Goal: Task Accomplishment & Management: Use online tool/utility

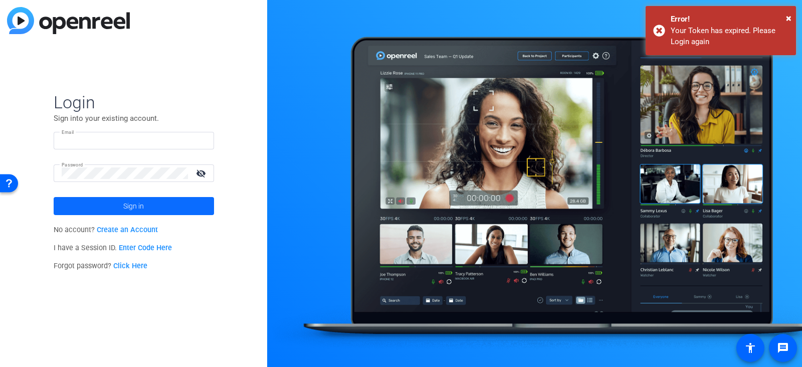
type input "[PERSON_NAME][EMAIL_ADDRESS][PERSON_NAME][DOMAIN_NAME]"
click at [161, 202] on span at bounding box center [134, 206] width 160 height 24
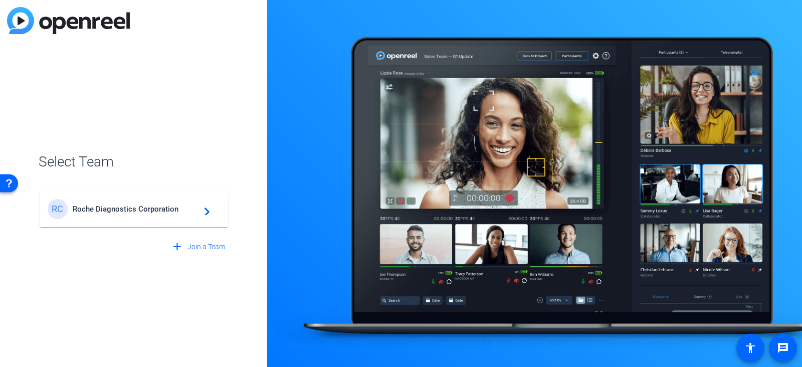
click at [161, 202] on div "[PERSON_NAME] Diagnostics Corporation navigate_next" at bounding box center [134, 209] width 172 height 20
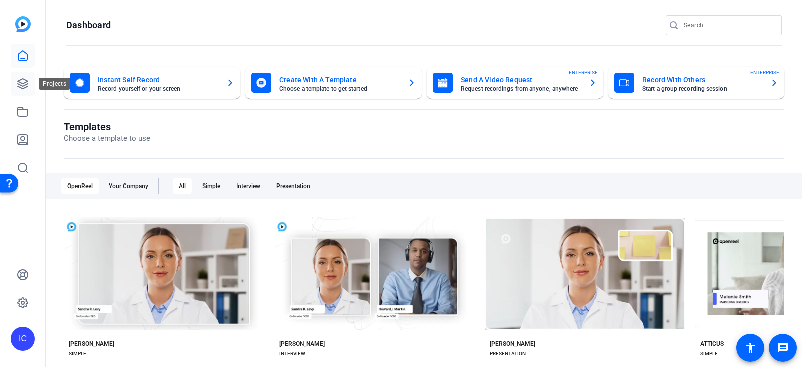
click at [18, 81] on icon at bounding box center [23, 84] width 10 height 10
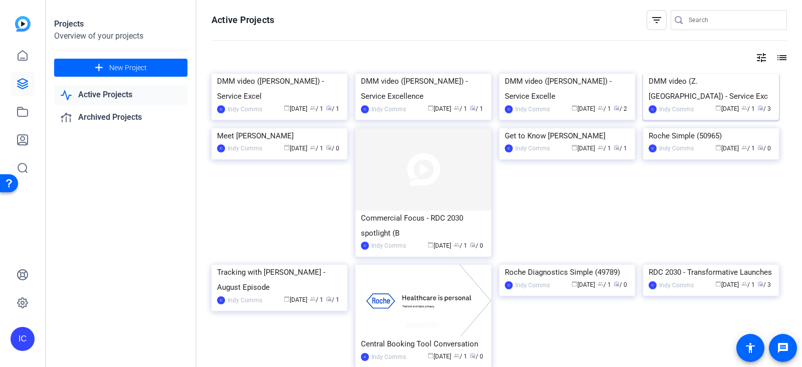
click at [676, 104] on div "DMM video (Z. [GEOGRAPHIC_DATA]) - Service Exc" at bounding box center [711, 89] width 125 height 30
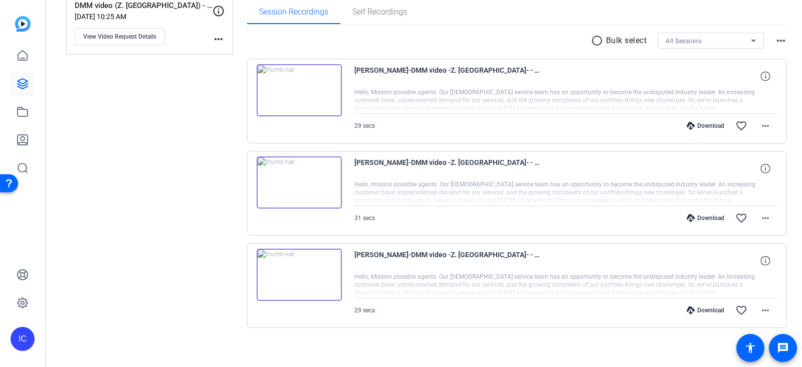
scroll to position [166, 0]
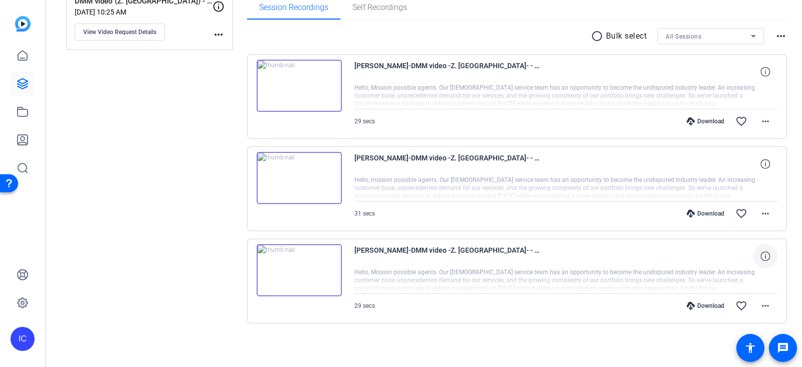
click at [760, 255] on icon at bounding box center [765, 256] width 10 height 10
click at [762, 303] on mat-icon "more_horiz" at bounding box center [765, 306] width 12 height 12
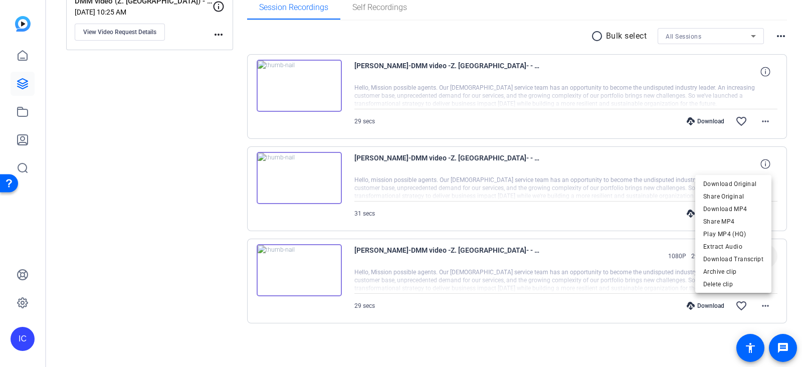
click at [571, 341] on div at bounding box center [401, 183] width 802 height 367
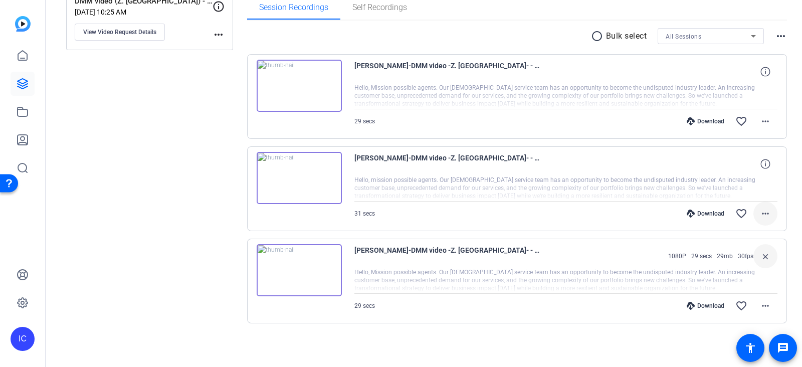
click at [759, 209] on mat-icon "more_horiz" at bounding box center [765, 214] width 12 height 12
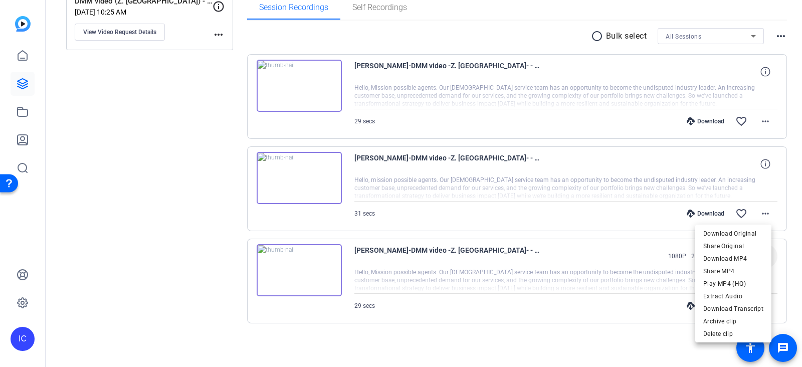
click at [754, 159] on div at bounding box center [401, 183] width 802 height 367
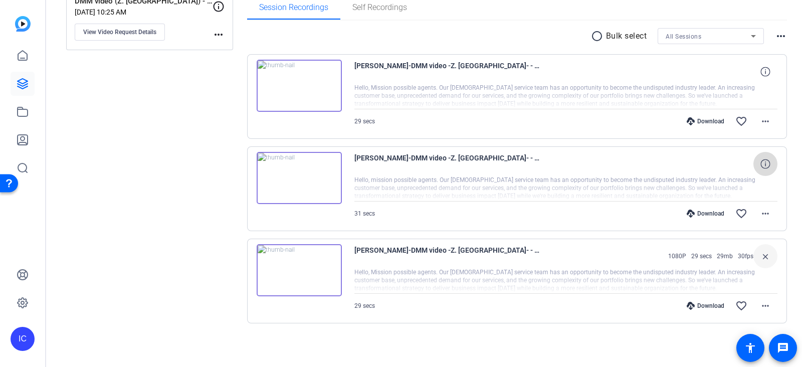
click at [760, 162] on icon at bounding box center [765, 164] width 10 height 10
click at [760, 69] on icon at bounding box center [765, 72] width 10 height 10
click at [526, 335] on div "radio_button_unchecked Bulk select All Sessions more_horiz [PERSON_NAME]-DMM vi…" at bounding box center [517, 188] width 540 height 335
click at [298, 269] on img at bounding box center [299, 270] width 85 height 52
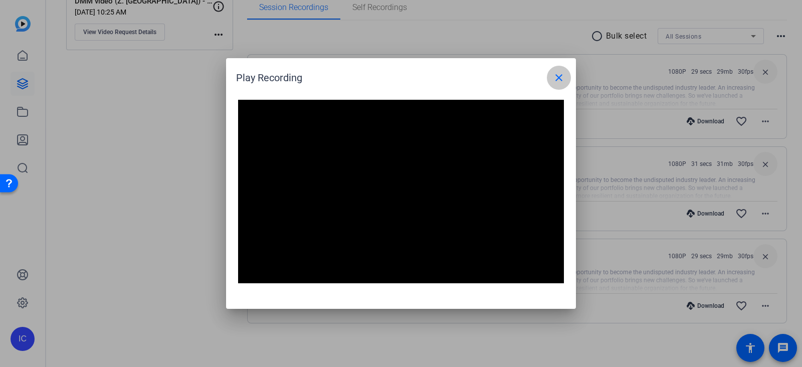
click at [560, 81] on mat-icon "close" at bounding box center [559, 78] width 12 height 12
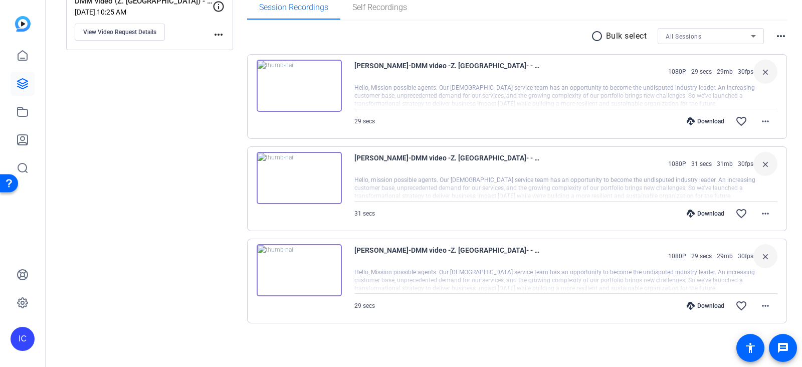
click at [299, 83] on img at bounding box center [299, 86] width 85 height 52
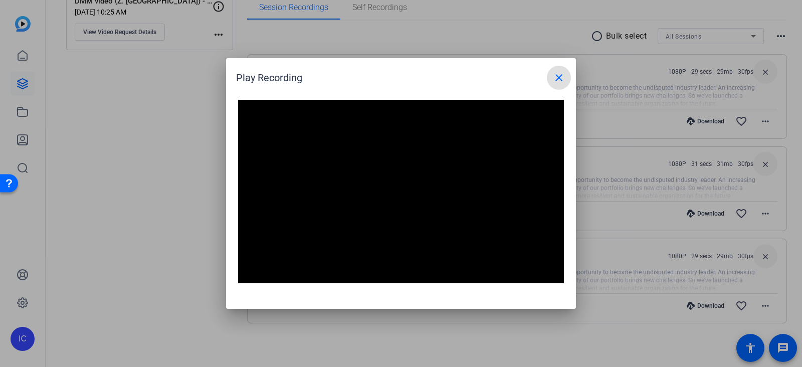
click at [551, 80] on span at bounding box center [559, 78] width 24 height 24
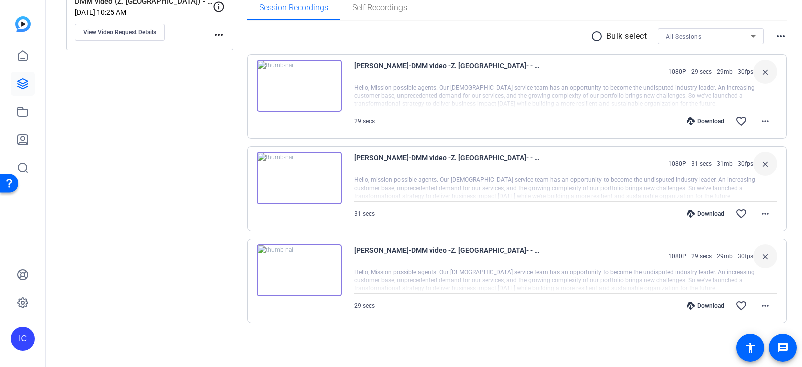
click at [290, 186] on img at bounding box center [299, 178] width 85 height 52
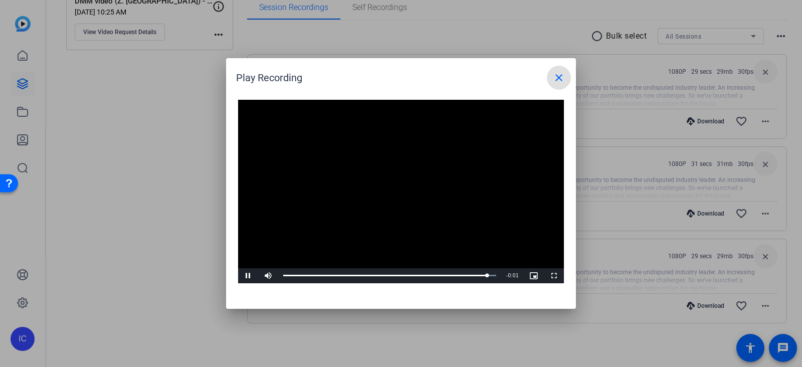
click at [563, 80] on mat-icon "close" at bounding box center [559, 78] width 12 height 12
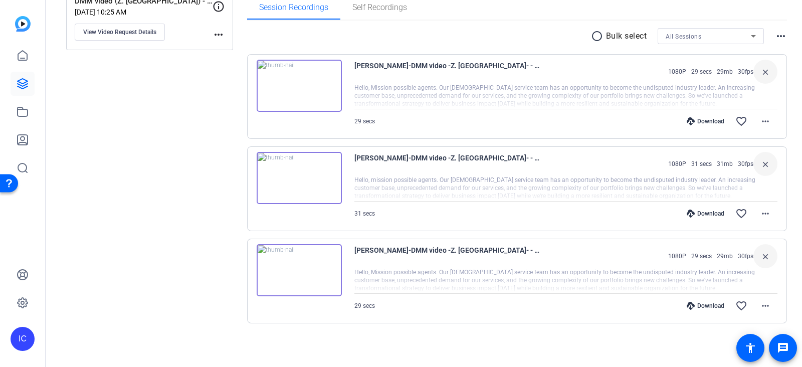
click at [295, 87] on img at bounding box center [299, 86] width 85 height 52
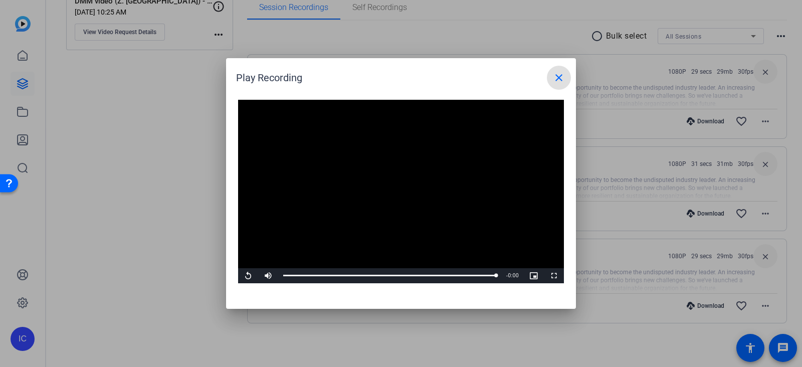
click at [564, 81] on mat-icon "close" at bounding box center [559, 78] width 12 height 12
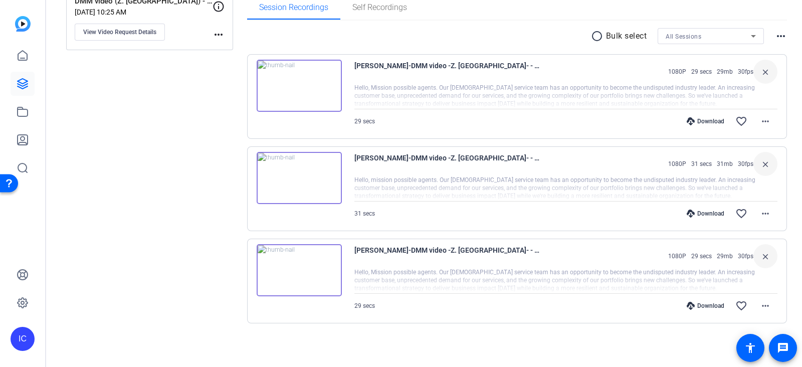
click at [324, 279] on img at bounding box center [299, 270] width 85 height 52
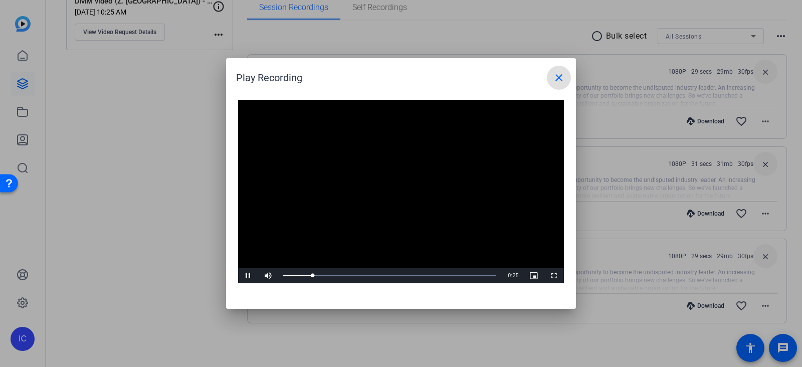
click at [563, 79] on mat-icon "close" at bounding box center [559, 78] width 12 height 12
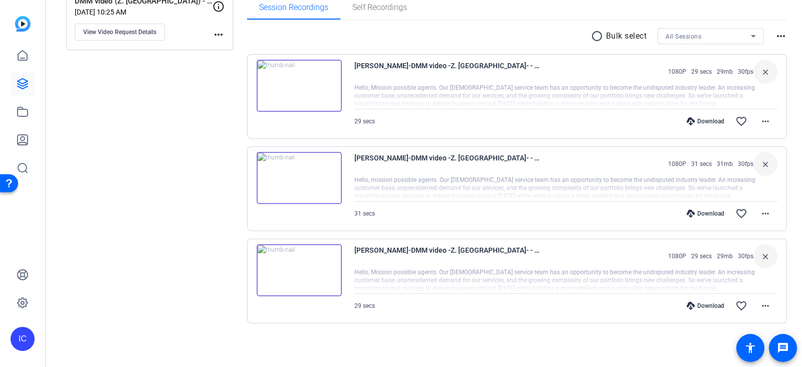
click at [324, 189] on img at bounding box center [299, 178] width 85 height 52
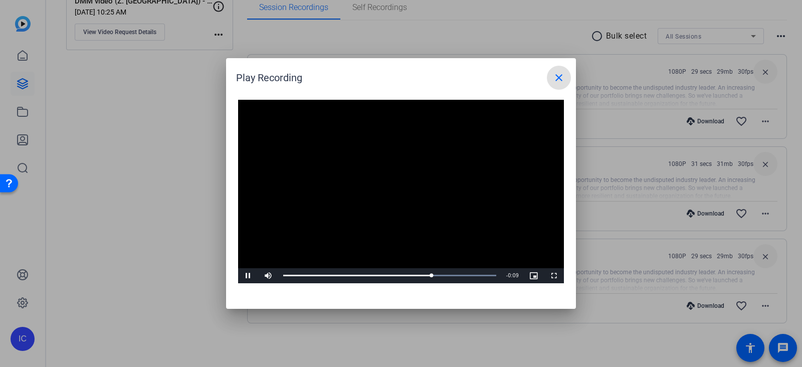
click at [564, 81] on mat-icon "close" at bounding box center [559, 78] width 12 height 12
